Goal: Task Accomplishment & Management: Use online tool/utility

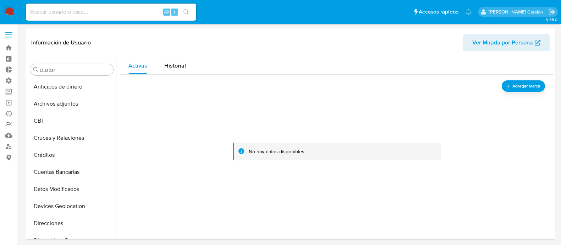
select select "10"
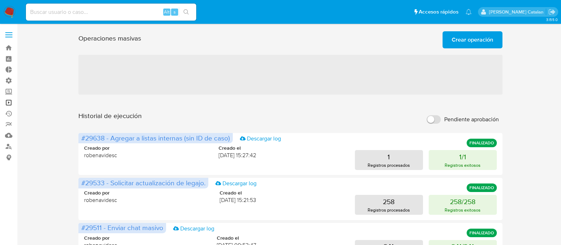
click at [12, 106] on link "Operaciones masivas" at bounding box center [42, 102] width 84 height 11
click at [475, 39] on span "Crear operación" at bounding box center [473, 40] width 42 height 16
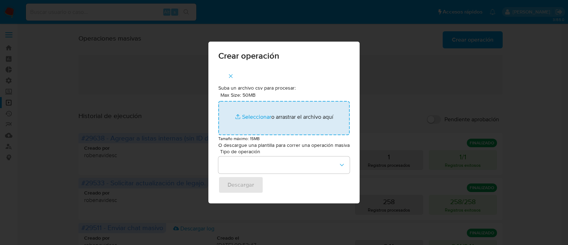
click at [257, 121] on input "Max Size: 50MB Seleccionar archivos" at bounding box center [283, 118] width 131 height 34
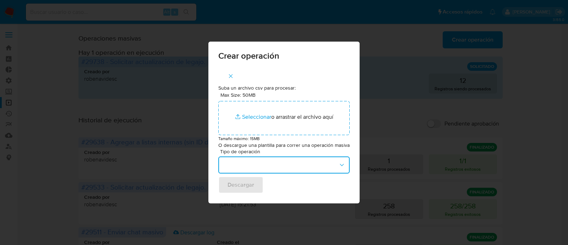
click at [286, 165] on button "button" at bounding box center [283, 164] width 131 height 17
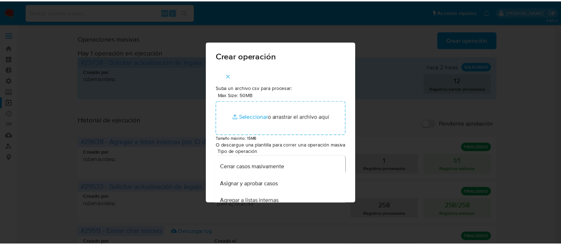
scroll to position [66, 0]
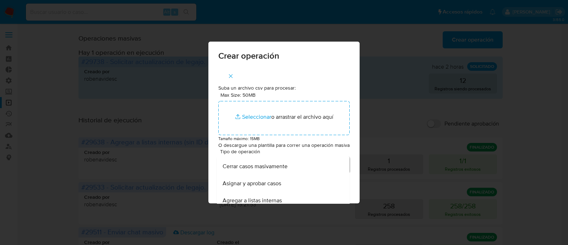
click at [286, 165] on span "Cerrar casos masivamente" at bounding box center [255, 166] width 65 height 7
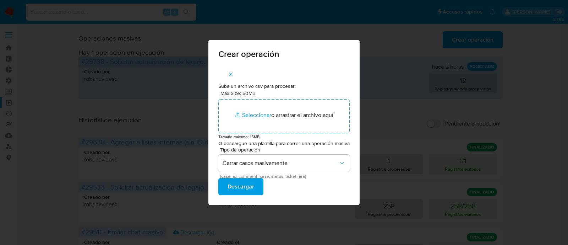
click at [254, 184] on span "Descargar" at bounding box center [241, 187] width 27 height 16
click at [230, 75] on icon "button" at bounding box center [231, 74] width 4 height 4
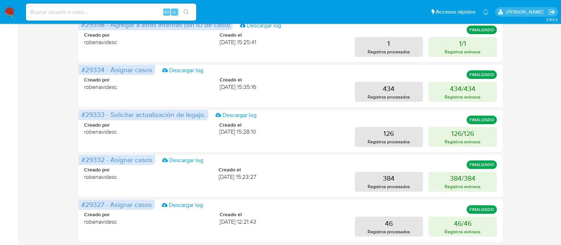
scroll to position [365, 0]
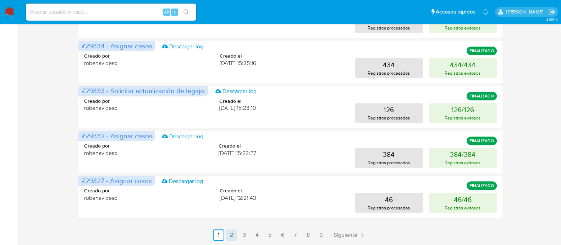
click at [229, 237] on link "2" at bounding box center [231, 234] width 11 height 11
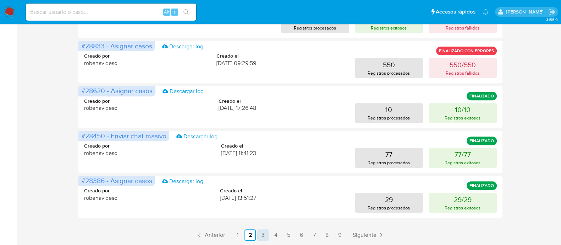
click at [263, 235] on link "3" at bounding box center [262, 234] width 11 height 11
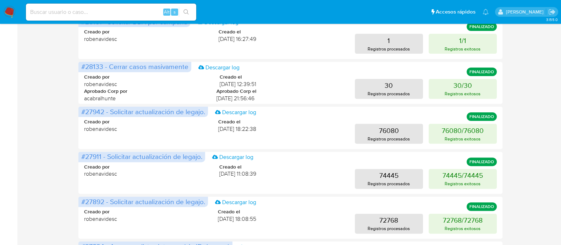
scroll to position [284, 0]
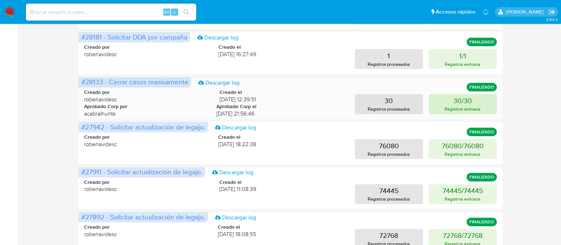
click at [452, 102] on button "30/30 Registros exitosos" at bounding box center [463, 104] width 68 height 20
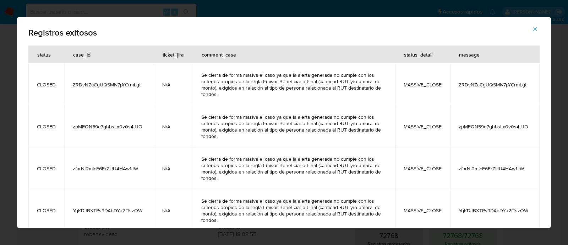
click at [330, 119] on span "Se cierra de forma masiva el caso ya que la alerta generada no cumple con los c…" at bounding box center [293, 127] width 185 height 26
click at [366, 182] on td "Se cierra de forma masiva el caso ya que la alerta generada no cumple con los c…" at bounding box center [294, 168] width 202 height 42
click at [541, 28] on button "button" at bounding box center [535, 29] width 25 height 17
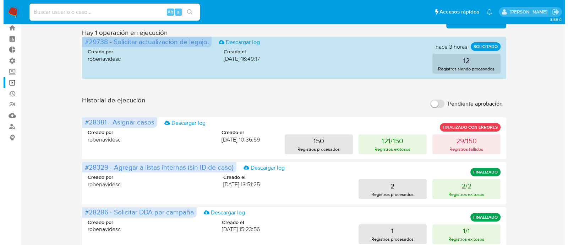
scroll to position [0, 0]
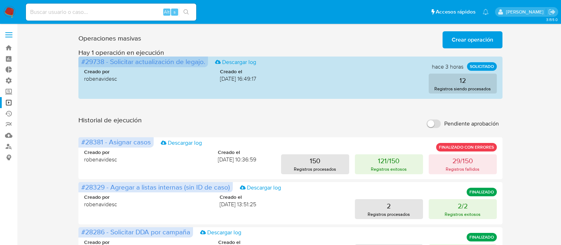
click at [466, 38] on span "Crear operación" at bounding box center [473, 40] width 42 height 16
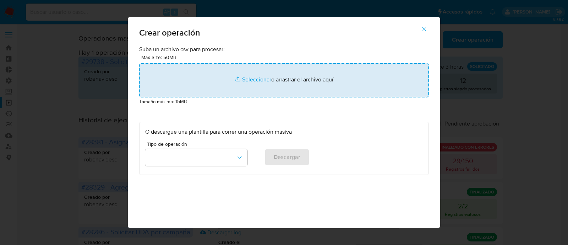
click at [243, 86] on input "file" at bounding box center [284, 80] width 290 height 34
click at [258, 81] on input "file" at bounding box center [284, 80] width 290 height 34
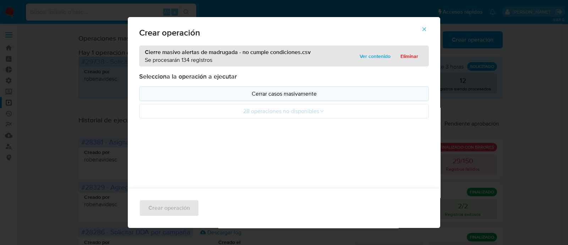
click at [253, 92] on p "Cerrar casos masivamente" at bounding box center [284, 93] width 278 height 8
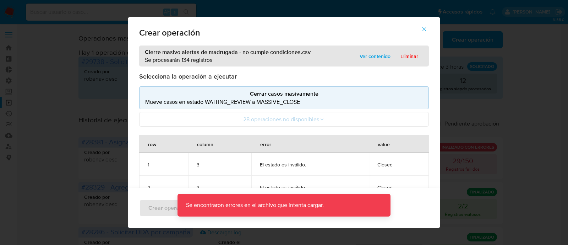
click at [277, 162] on span "El estado es inválido." at bounding box center [310, 164] width 100 height 6
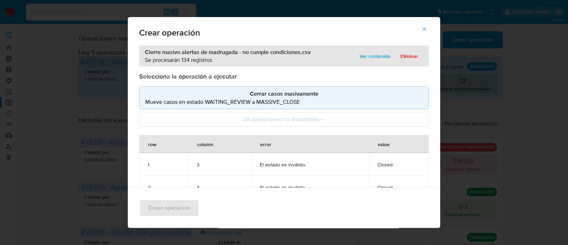
click at [266, 176] on td "El estado es inválido." at bounding box center [310, 186] width 118 height 23
click at [311, 162] on span "El estado es inválido." at bounding box center [310, 164] width 100 height 6
click at [427, 29] on icon "button" at bounding box center [424, 29] width 6 height 6
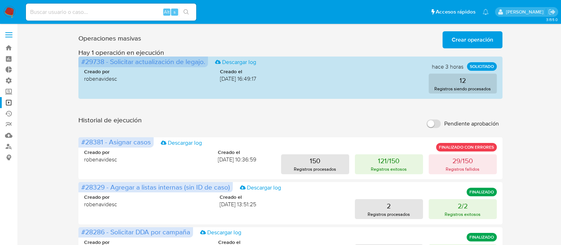
click at [455, 39] on span "Crear operación" at bounding box center [473, 40] width 42 height 16
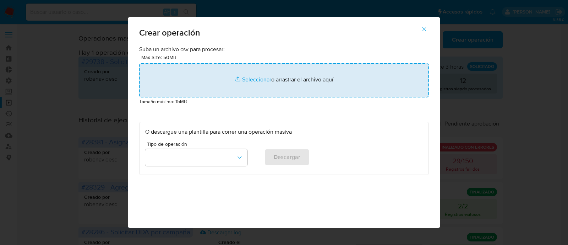
click at [253, 80] on input "file" at bounding box center [284, 80] width 290 height 34
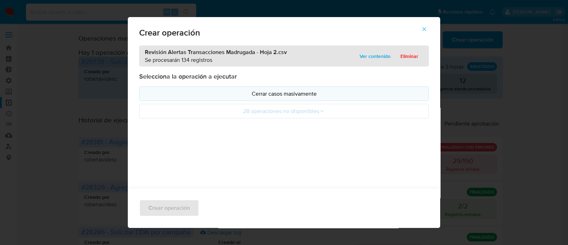
click at [281, 97] on p "Cerrar casos masivamente" at bounding box center [284, 93] width 278 height 8
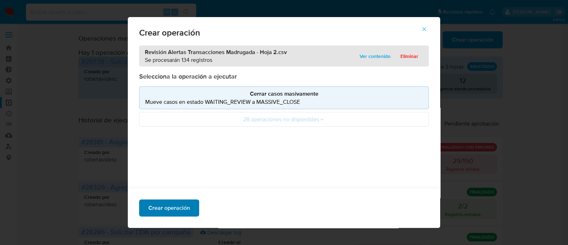
click at [171, 205] on span "Crear operación" at bounding box center [169, 208] width 42 height 16
